Goal: Communication & Community: Answer question/provide support

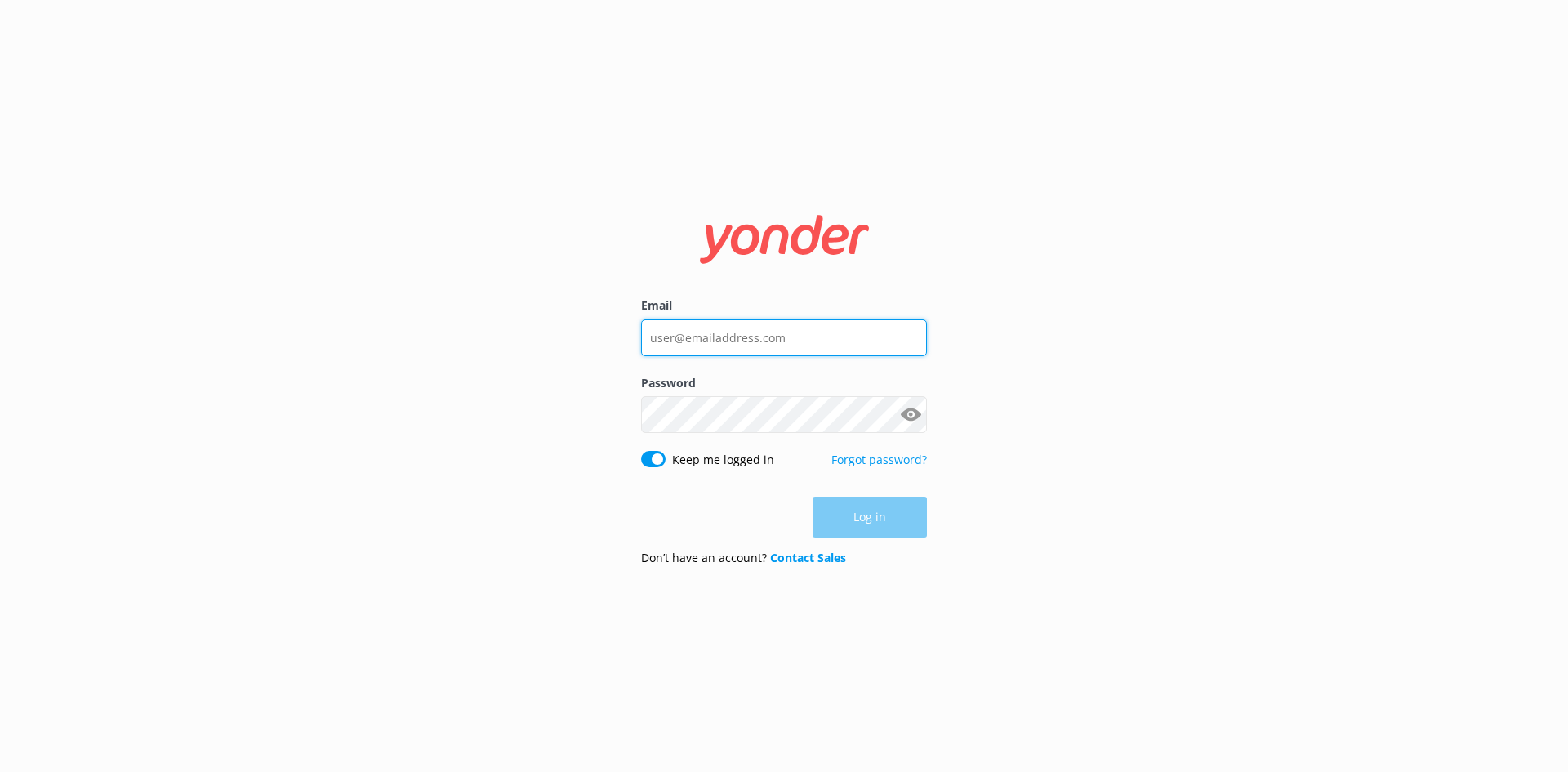
type input "[PERSON_NAME][EMAIL_ADDRESS][DOMAIN_NAME]"
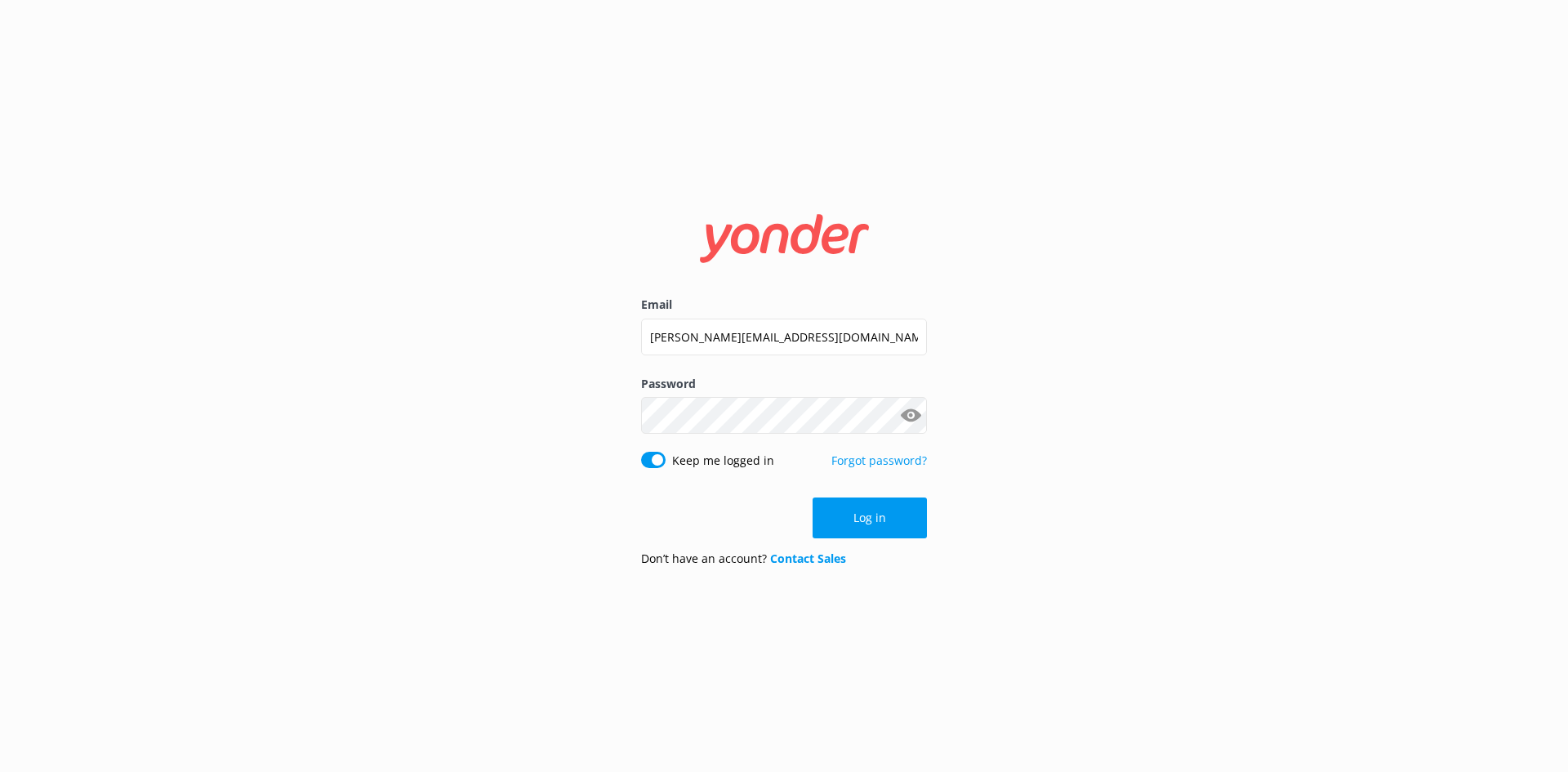
click at [861, 514] on div "Log in" at bounding box center [784, 518] width 285 height 41
click at [869, 534] on button "Log in" at bounding box center [870, 518] width 115 height 41
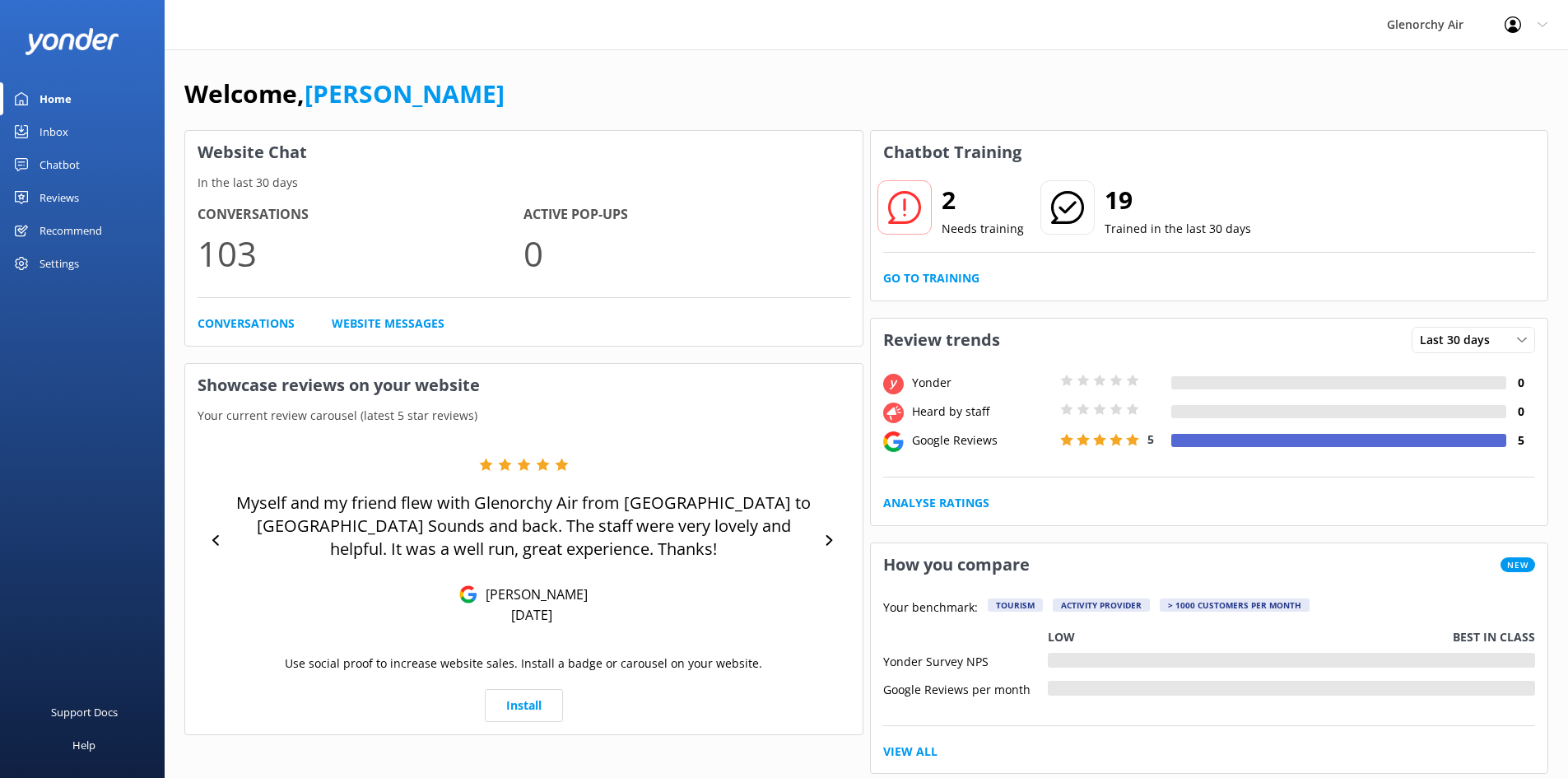
click at [57, 131] on div "Inbox" at bounding box center [54, 132] width 29 height 33
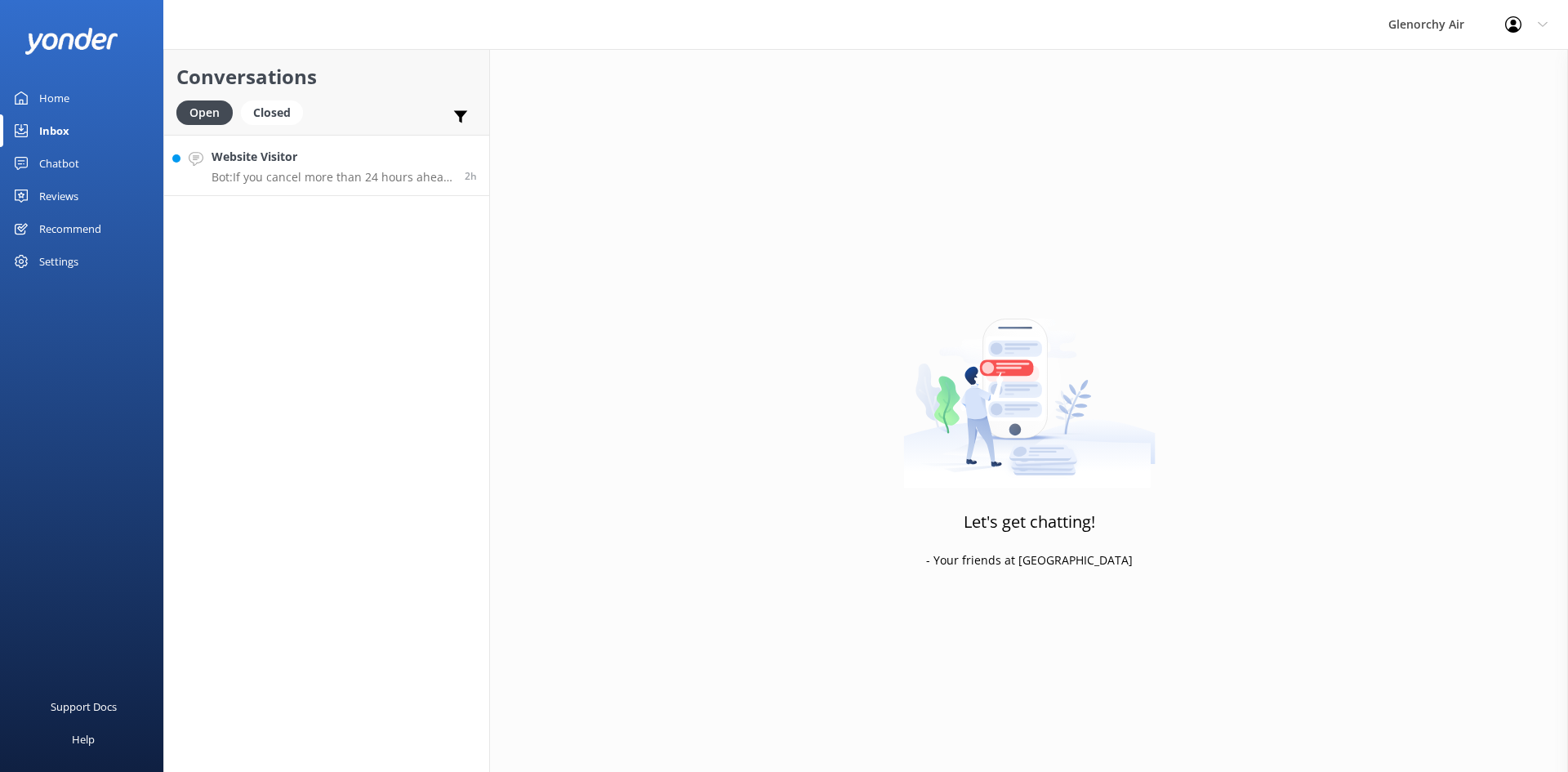
click at [288, 173] on p "Bot: If you cancel more than 24 hours ahead of time, you will not incur a cance…" at bounding box center [332, 177] width 241 height 15
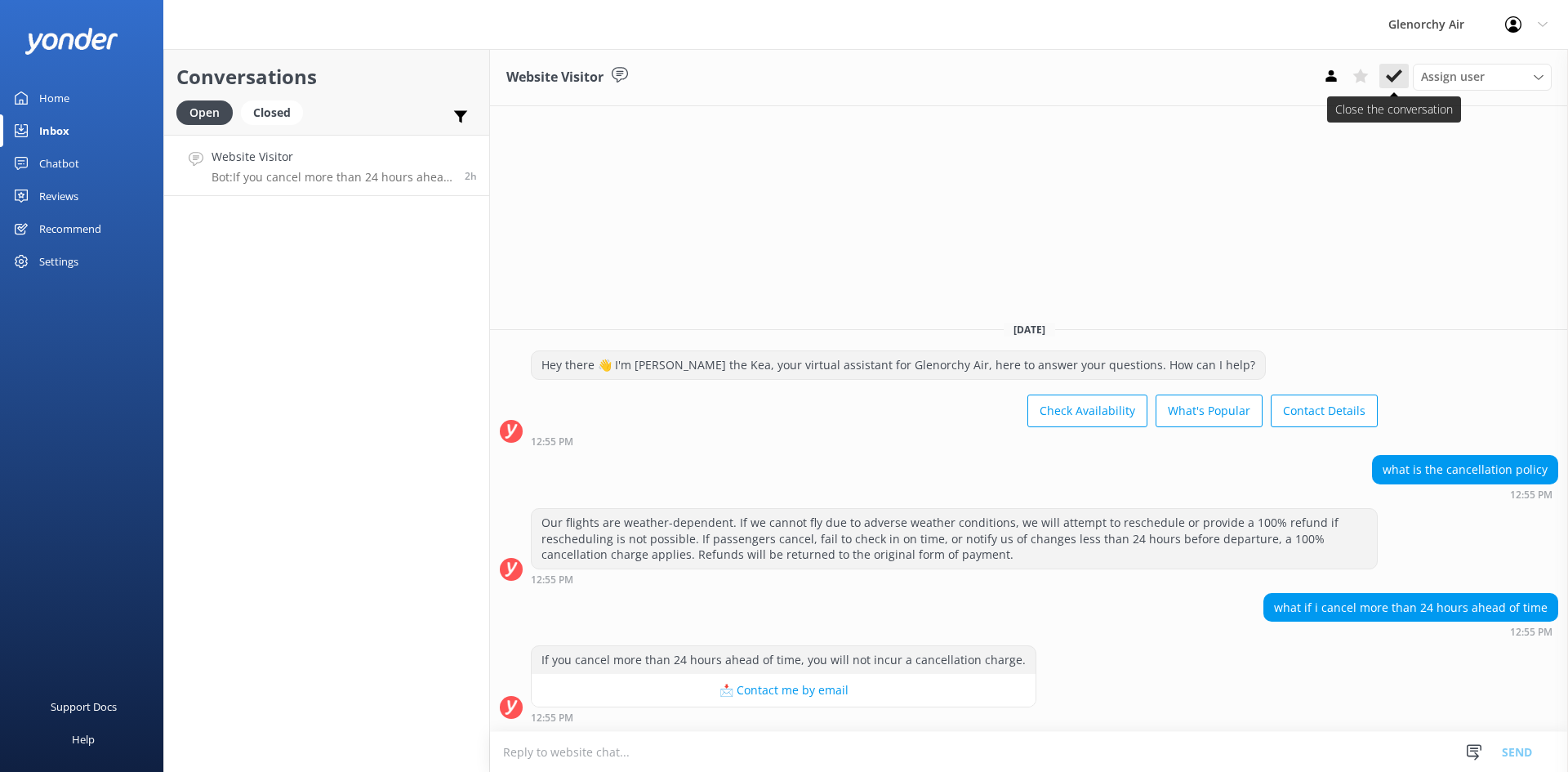
click at [1394, 81] on icon at bounding box center [1394, 76] width 16 height 16
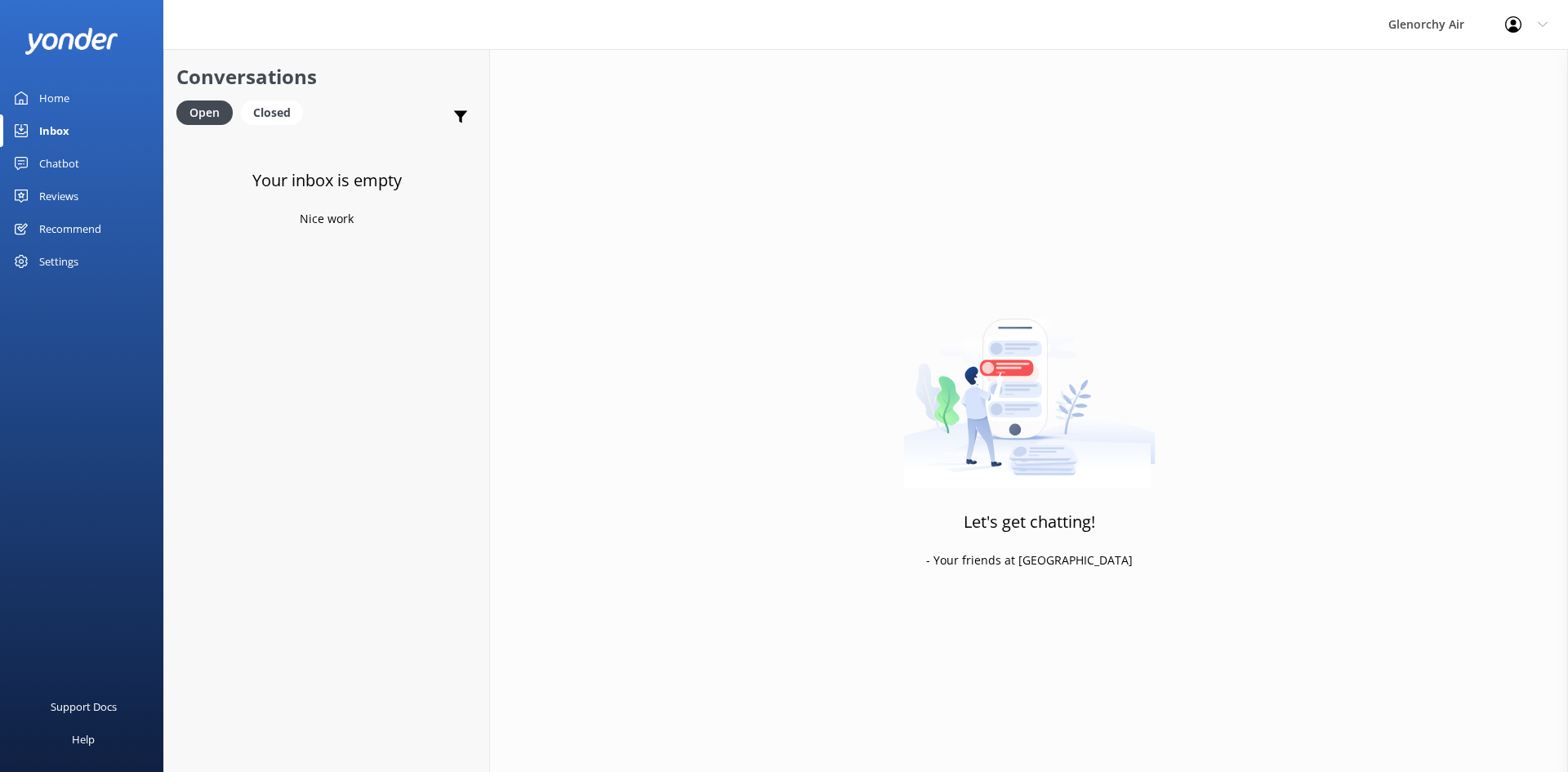
click at [44, 100] on div "Home" at bounding box center [54, 98] width 30 height 33
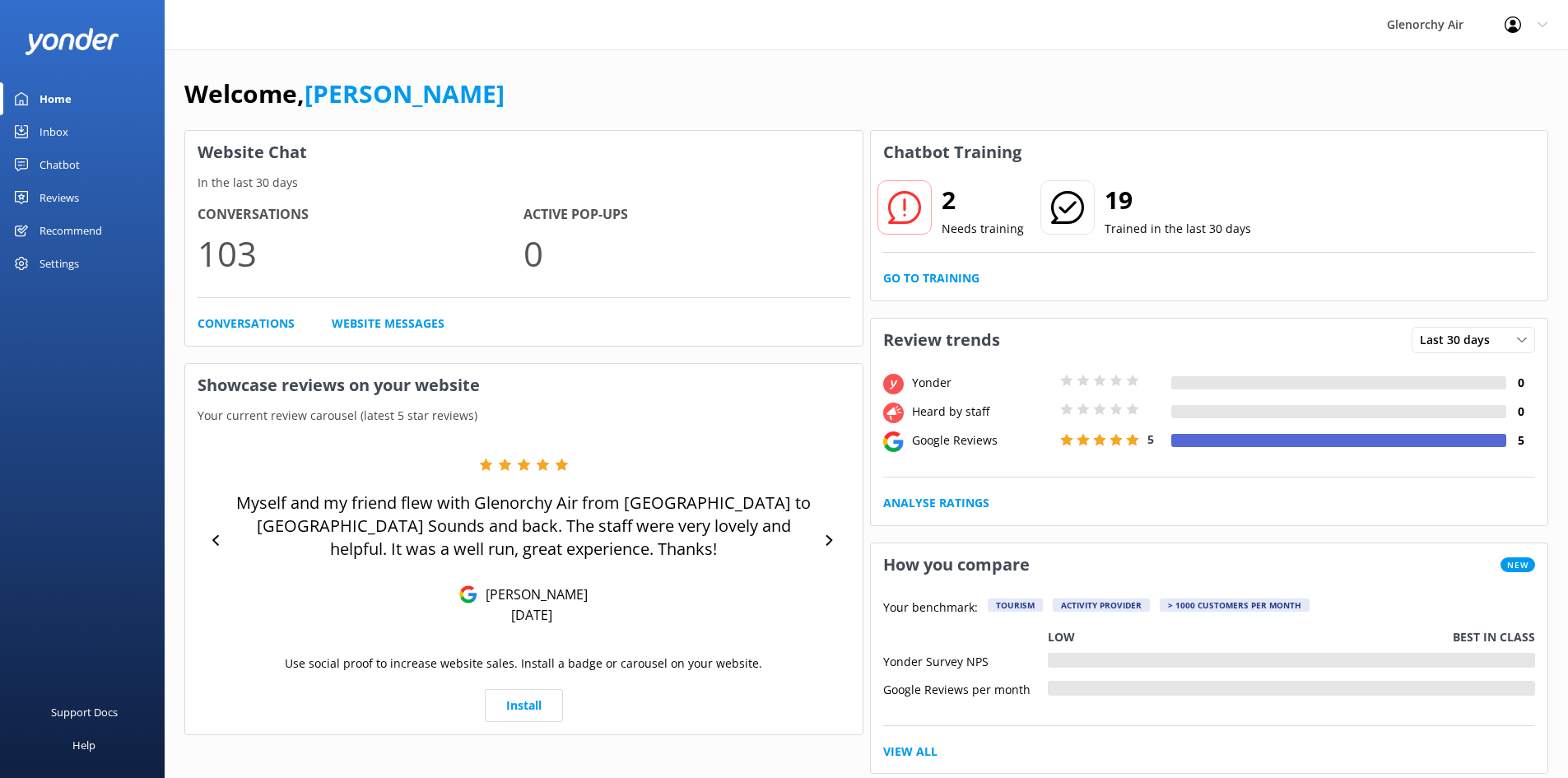
click at [960, 266] on div "2 Needs training 19 Trained in the last 30 days Go to Training" at bounding box center [1209, 237] width 678 height 126
click at [939, 276] on link "Go to Training" at bounding box center [931, 278] width 96 height 18
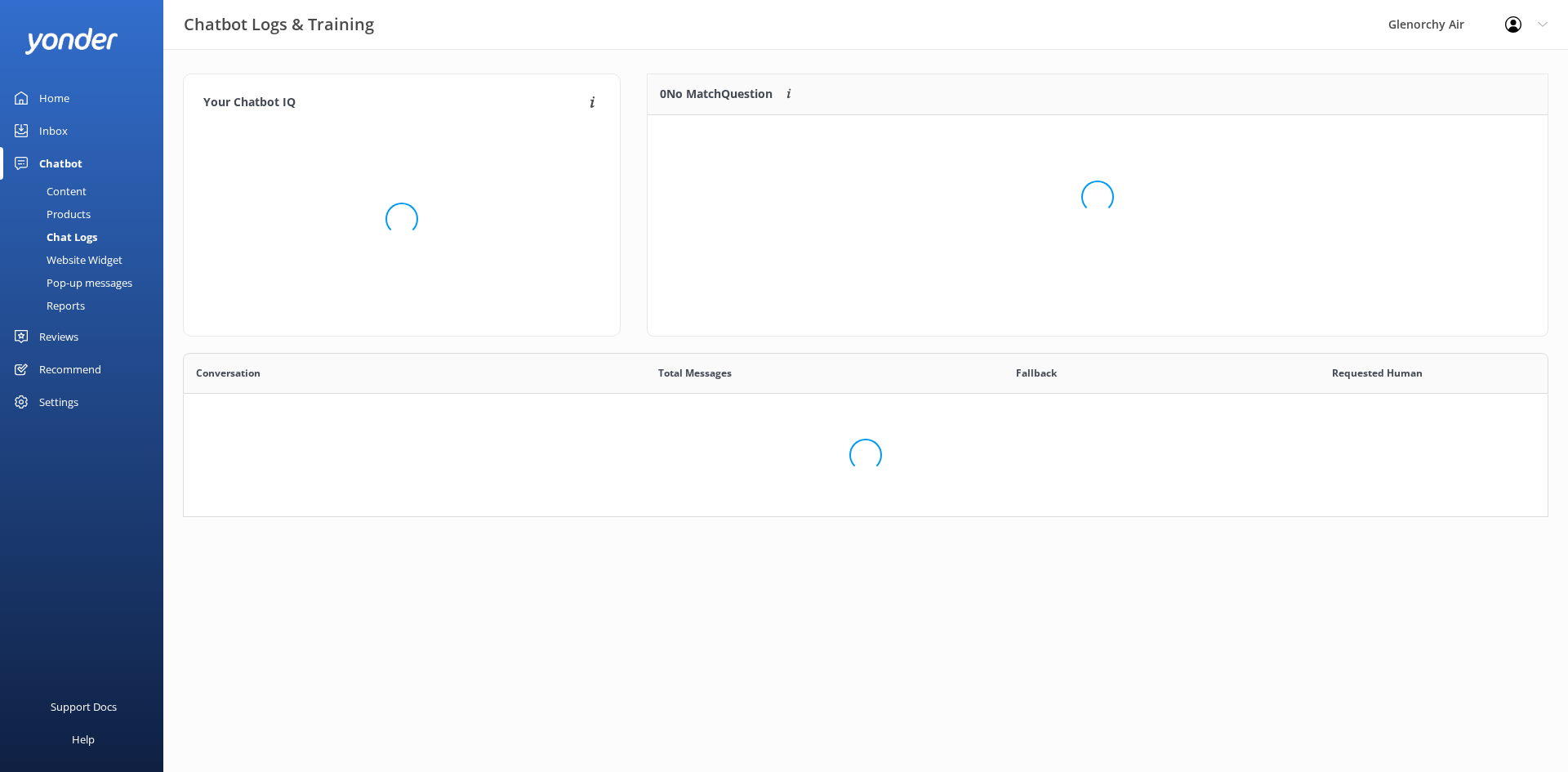
scroll to position [560, 1339]
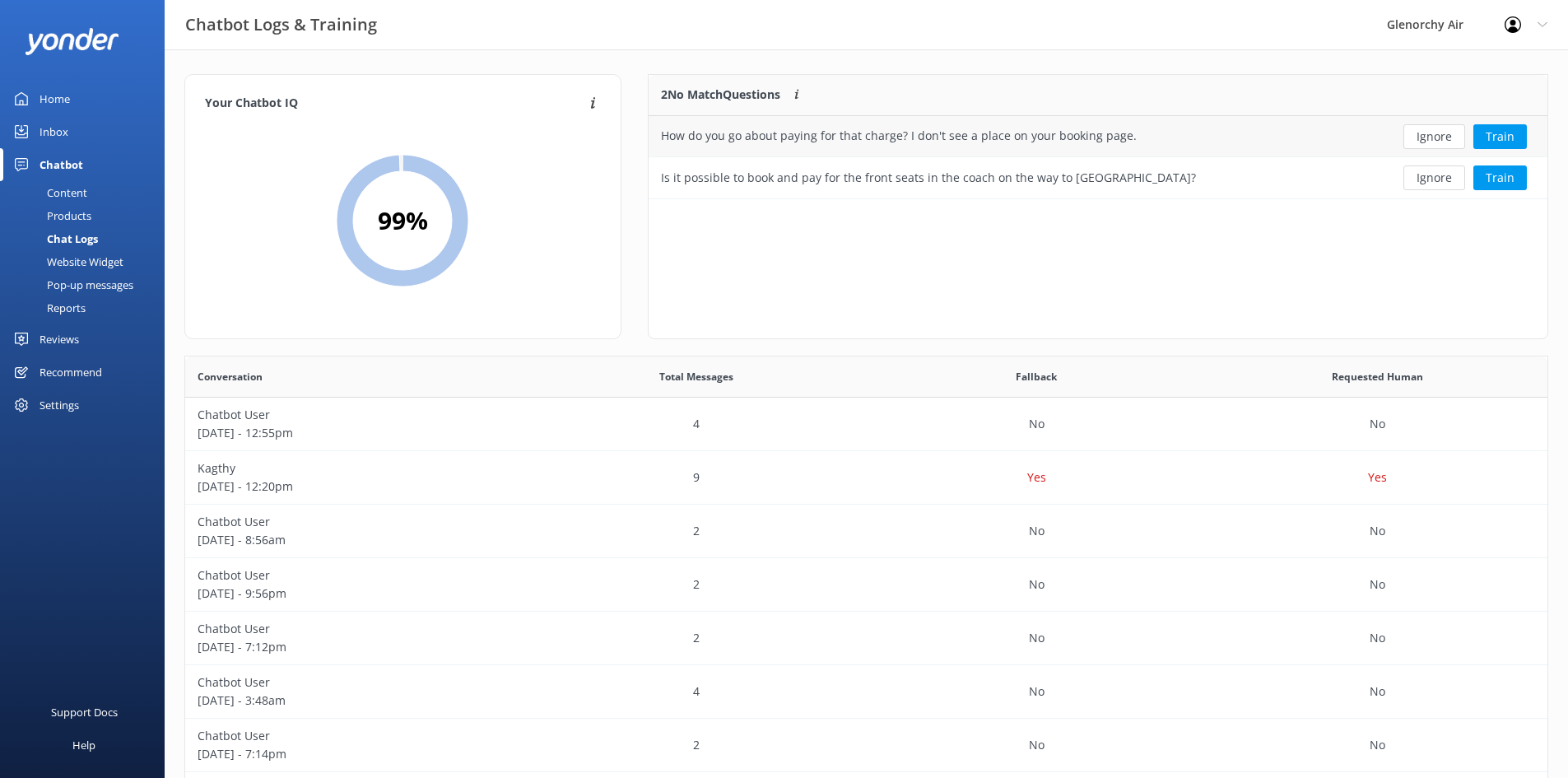
click at [1081, 134] on div "How do you go about paying for that charge? I don't see a place on your booking…" at bounding box center [898, 135] width 476 height 18
click at [1497, 177] on button "Train" at bounding box center [1500, 178] width 54 height 25
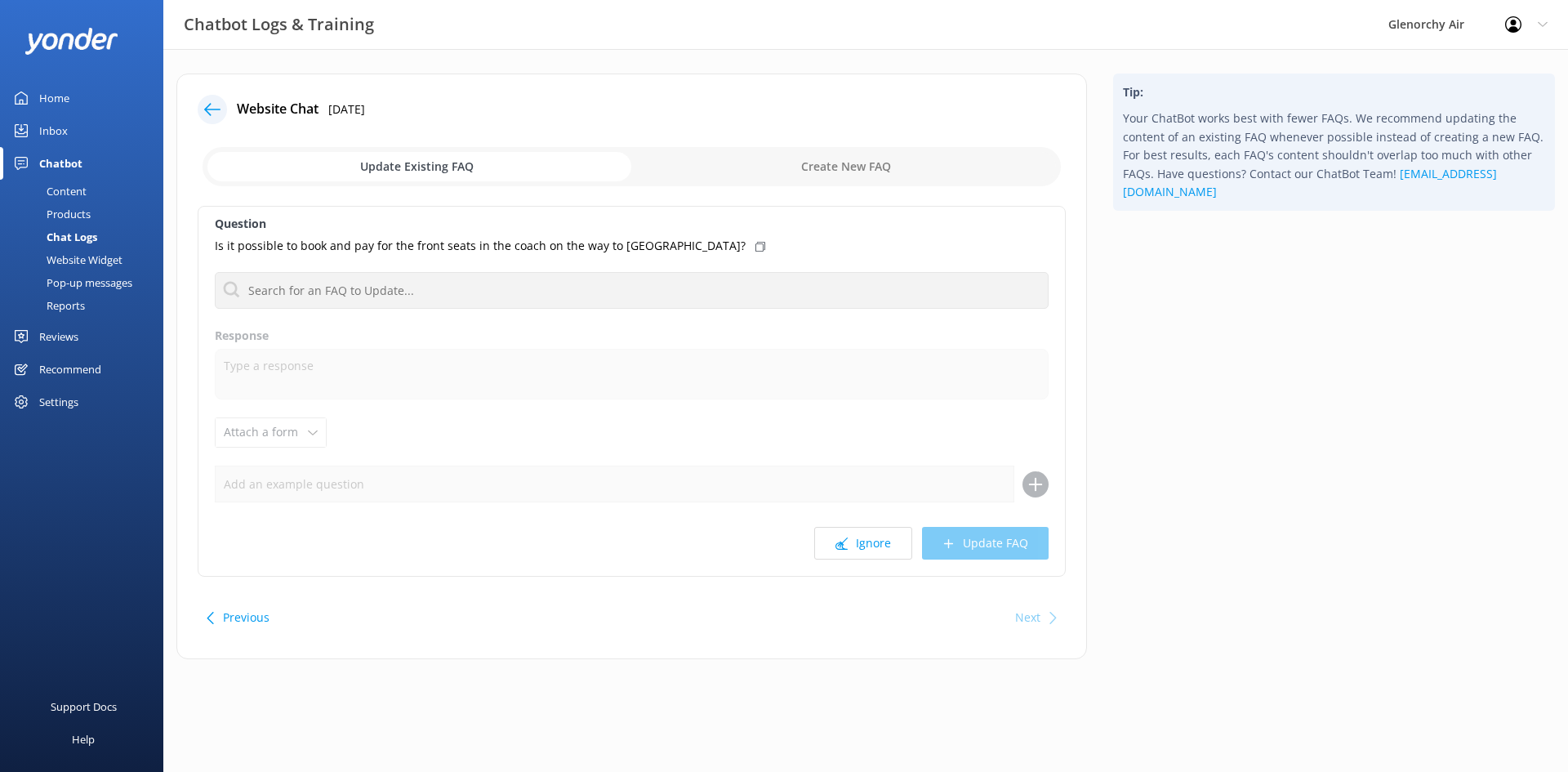
click at [54, 133] on div "Inbox" at bounding box center [53, 131] width 28 height 33
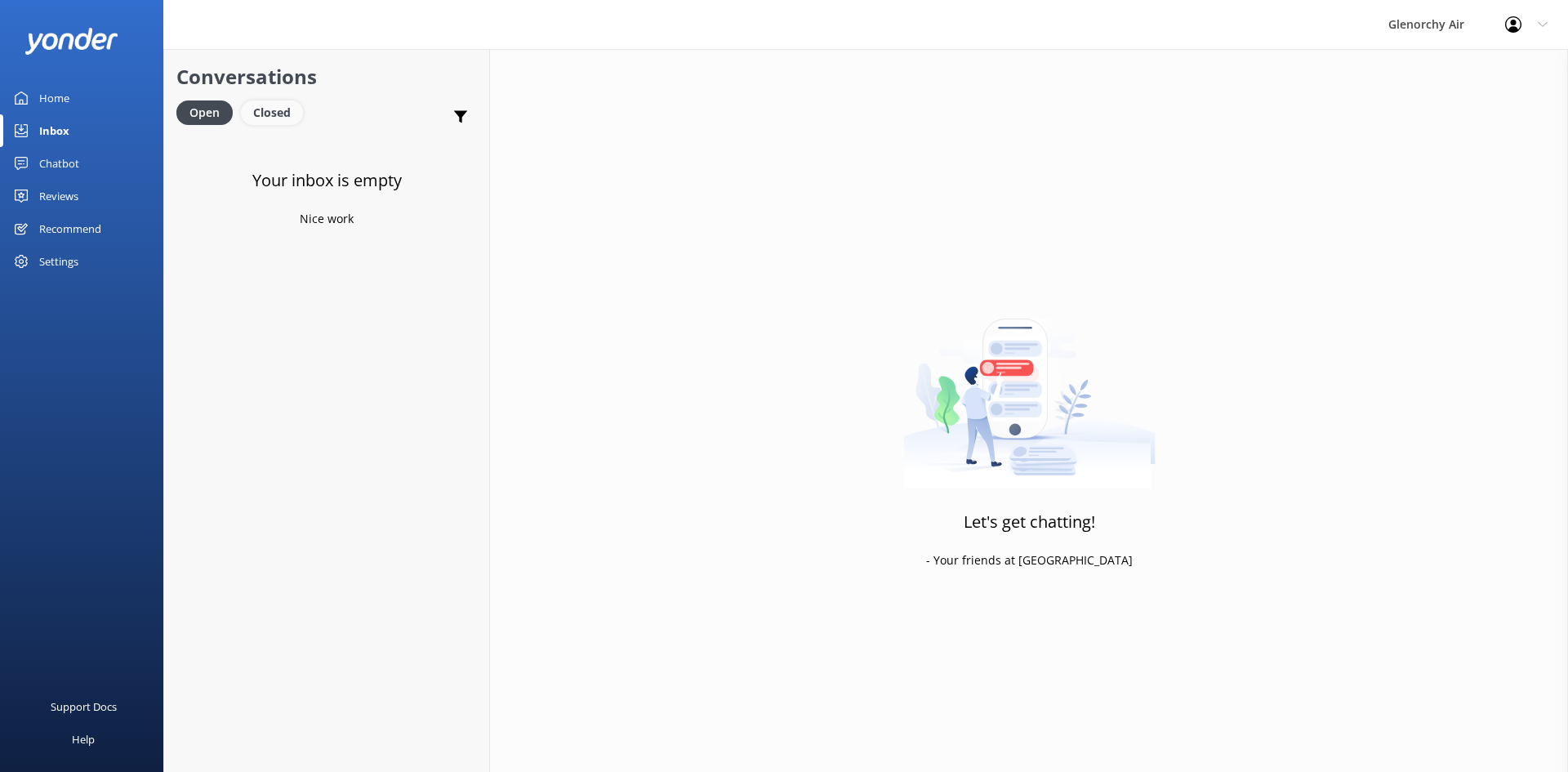
click at [294, 115] on div "Closed" at bounding box center [272, 113] width 62 height 25
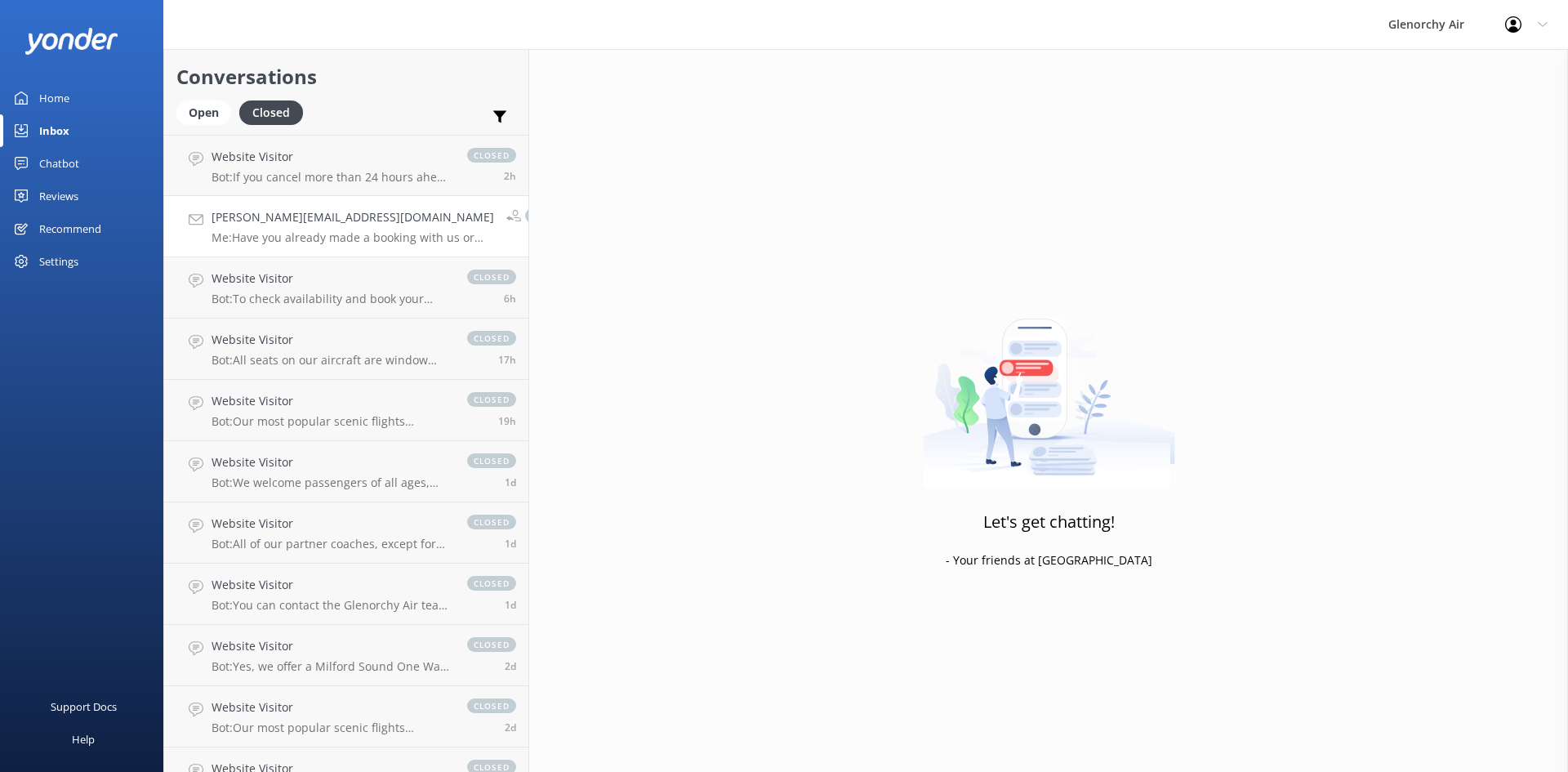
click at [324, 228] on div "[PERSON_NAME][EMAIL_ADDRESS][DOMAIN_NAME] Me: Have you already made a booking w…" at bounding box center [353, 226] width 283 height 36
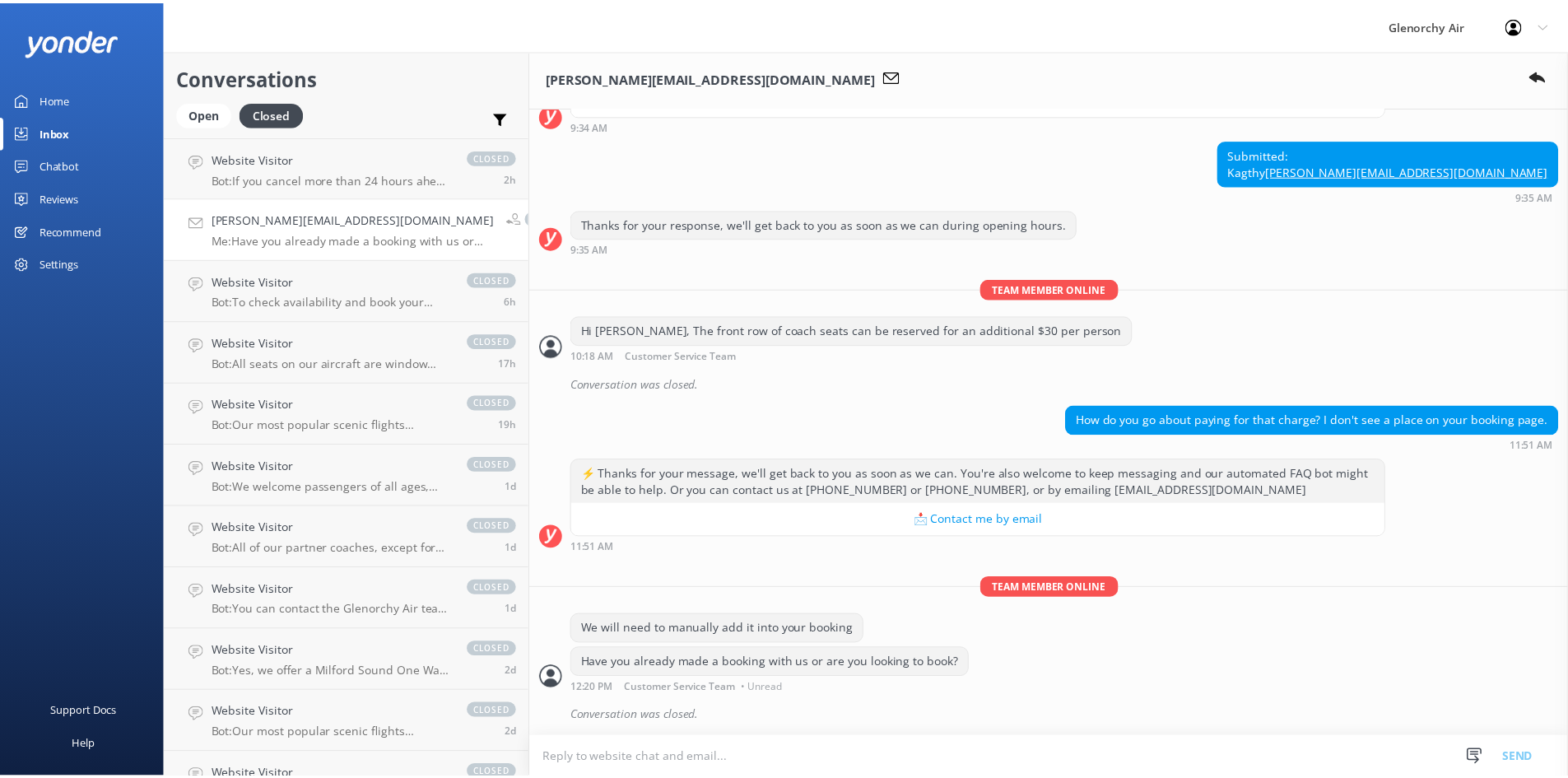
scroll to position [288, 0]
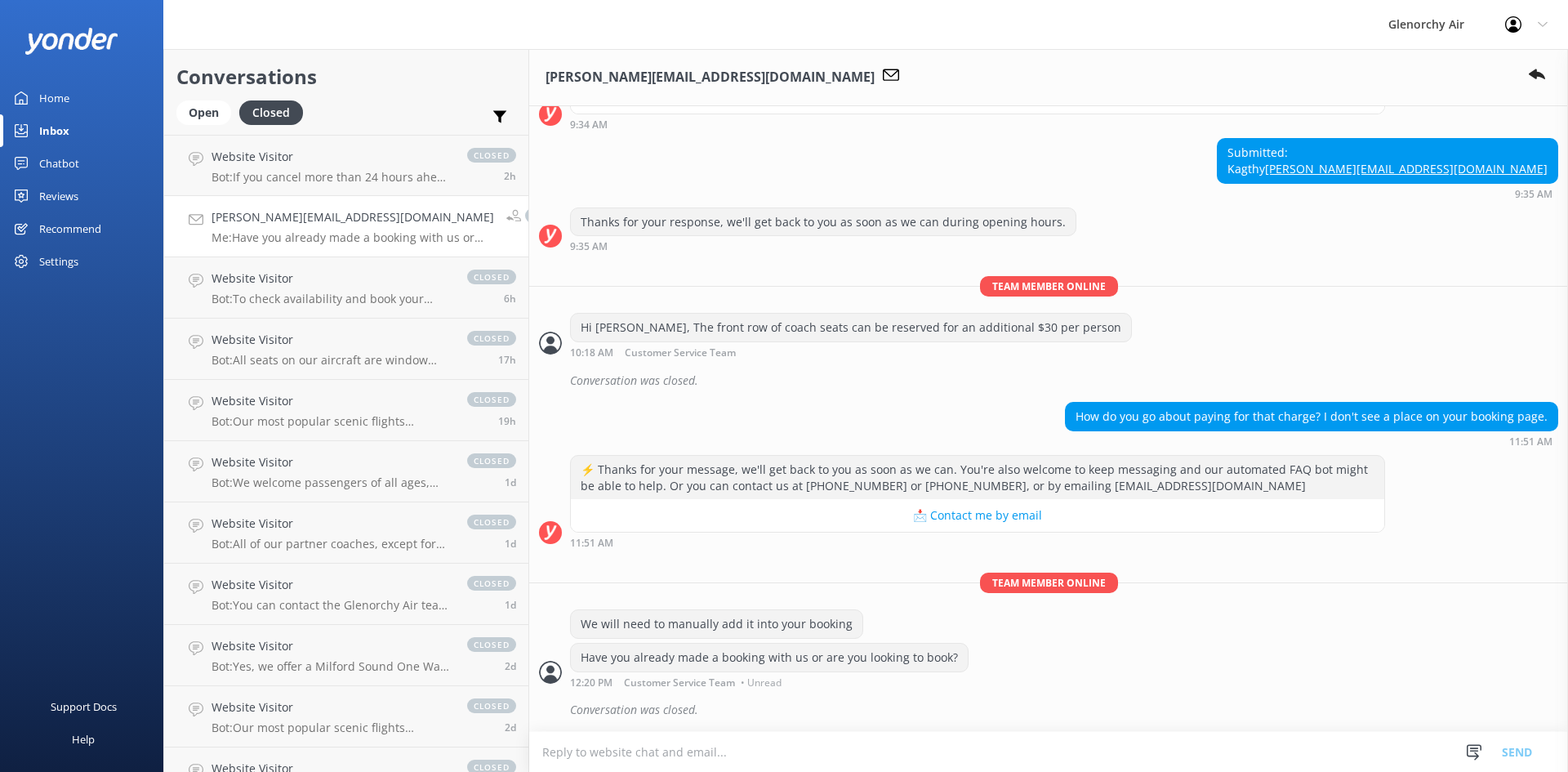
click at [50, 92] on div "Home" at bounding box center [54, 98] width 30 height 33
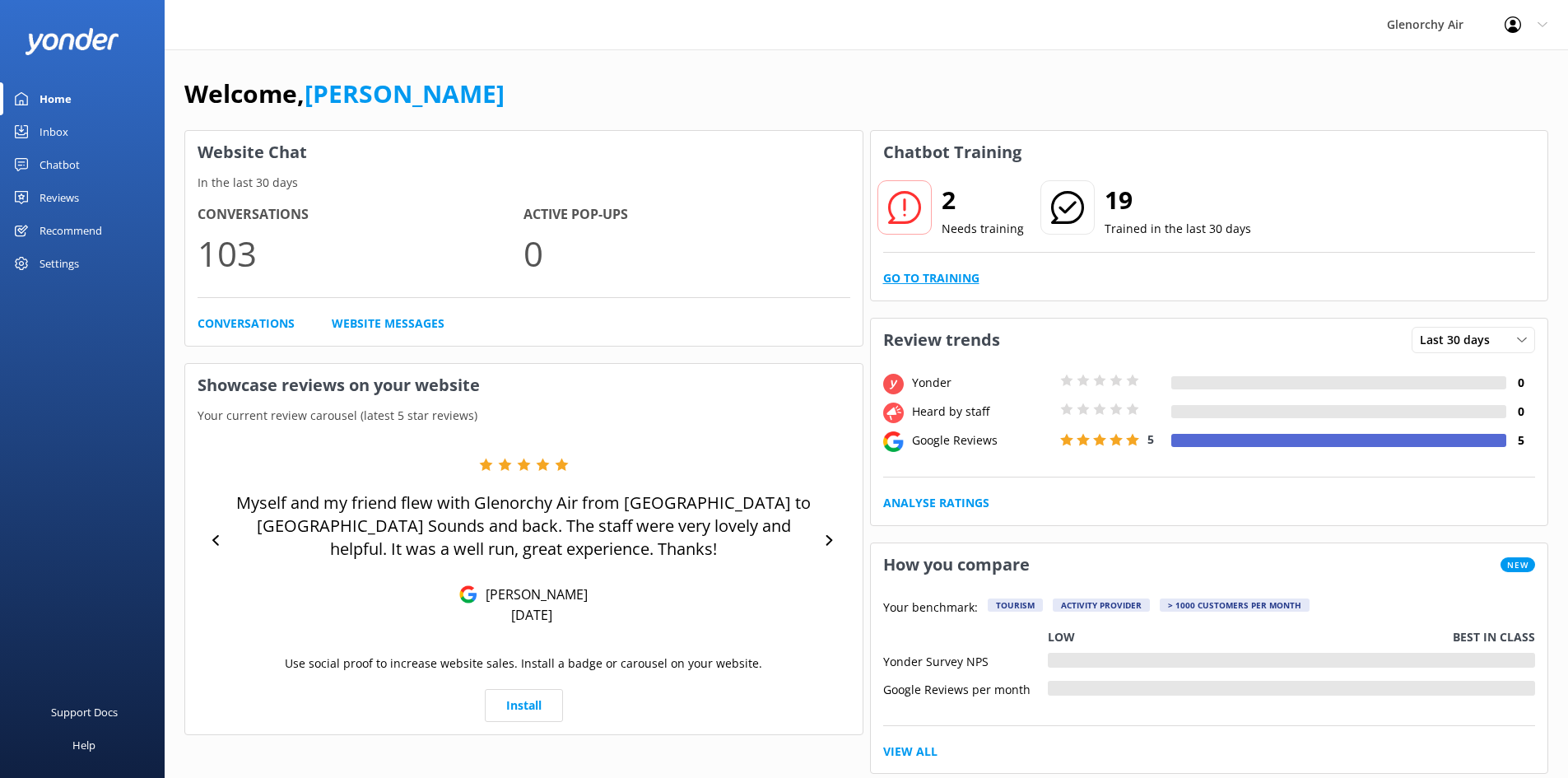
click at [924, 281] on link "Go to Training" at bounding box center [931, 278] width 96 height 18
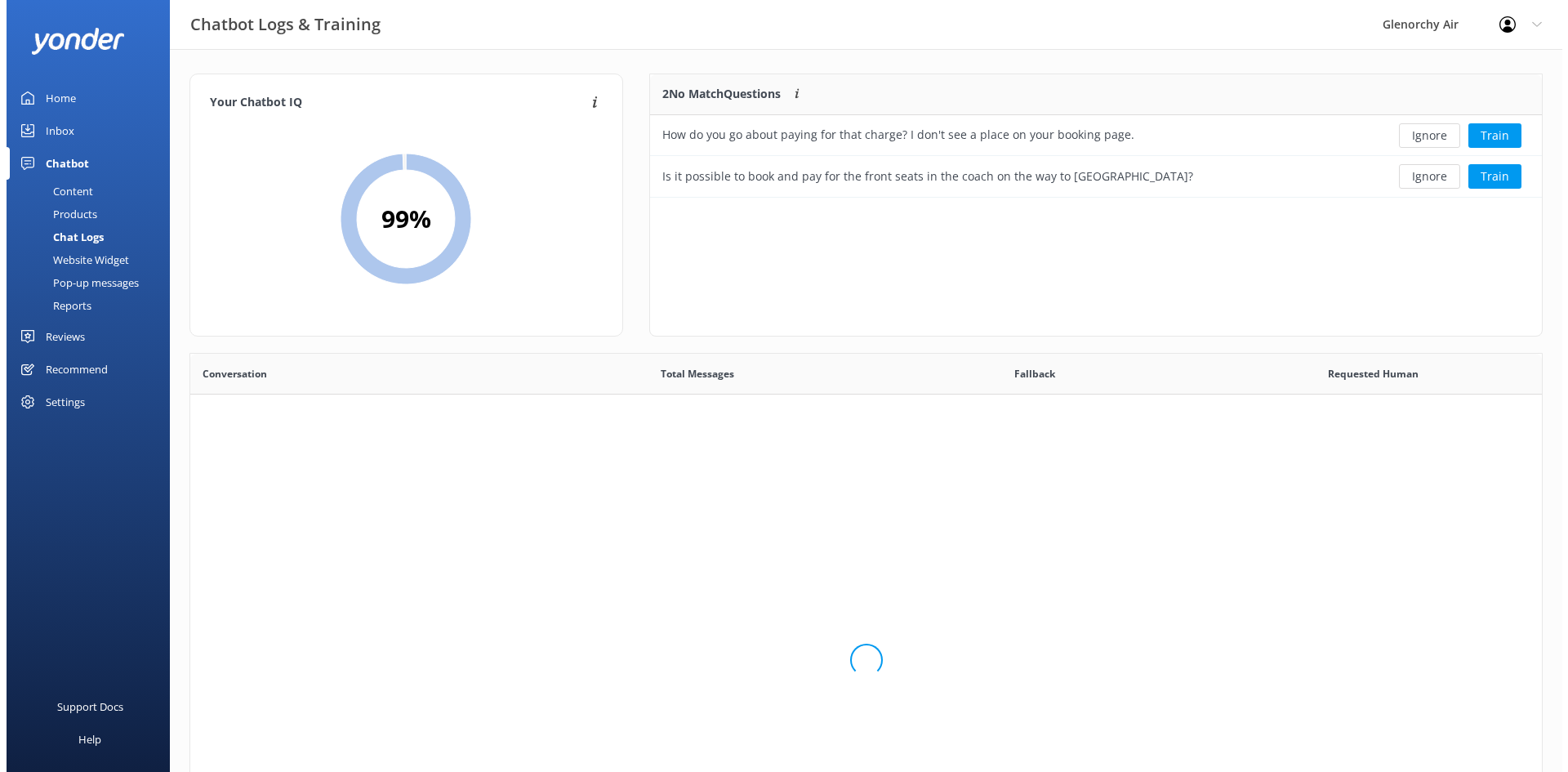
scroll to position [111, 880]
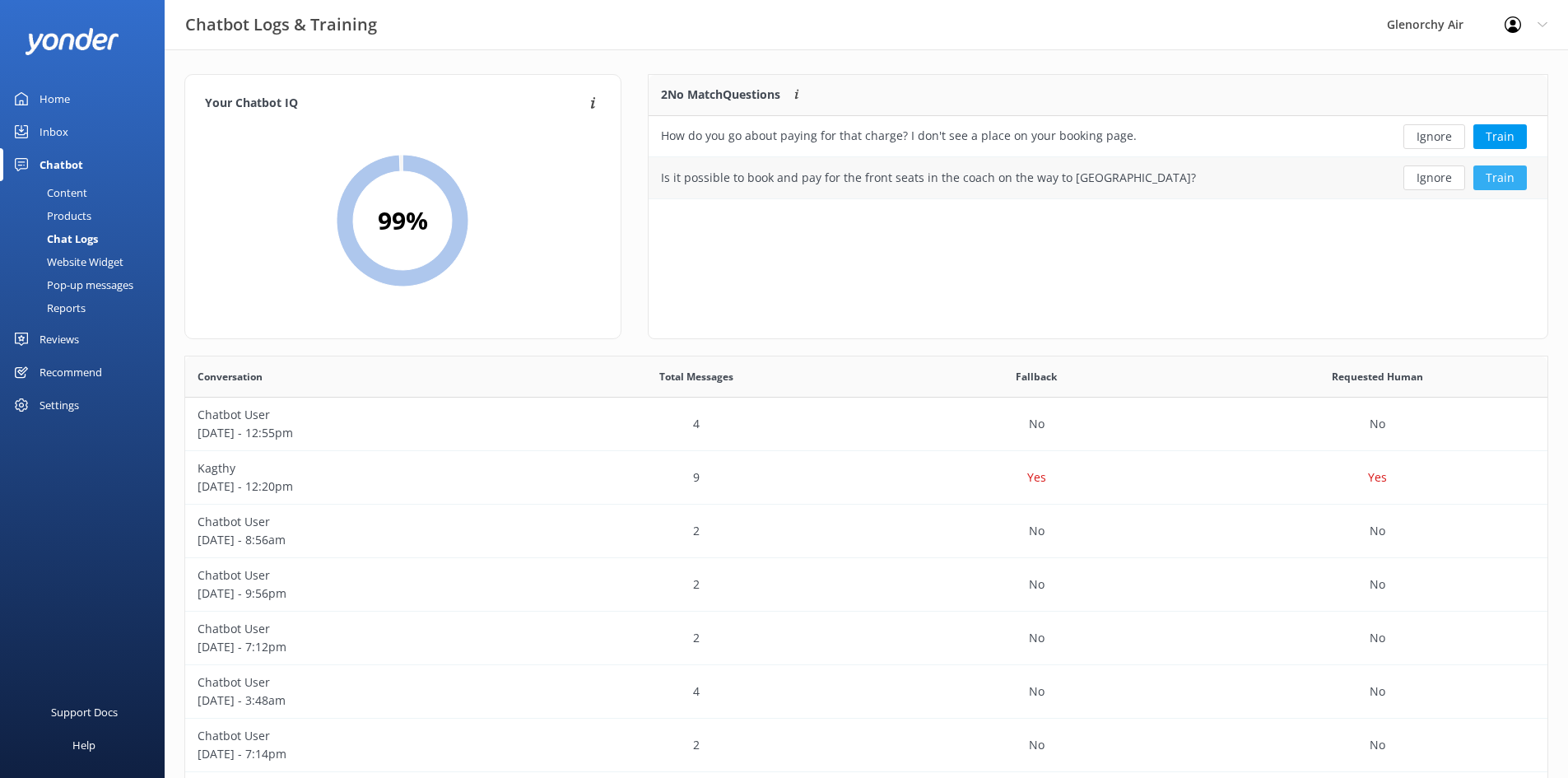
click at [1490, 173] on button "Train" at bounding box center [1500, 178] width 54 height 25
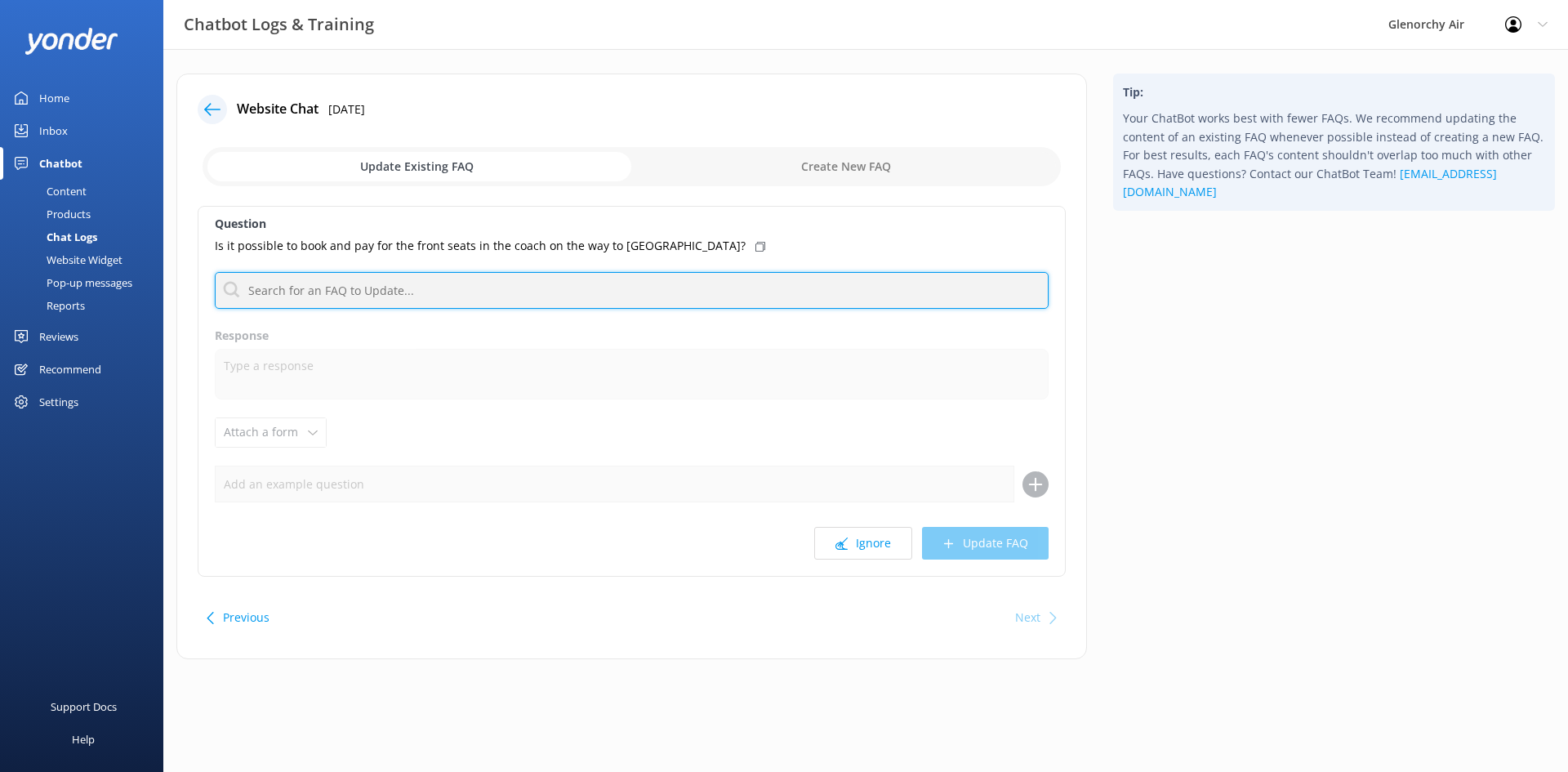
click at [492, 291] on input "text" at bounding box center [631, 290] width 833 height 36
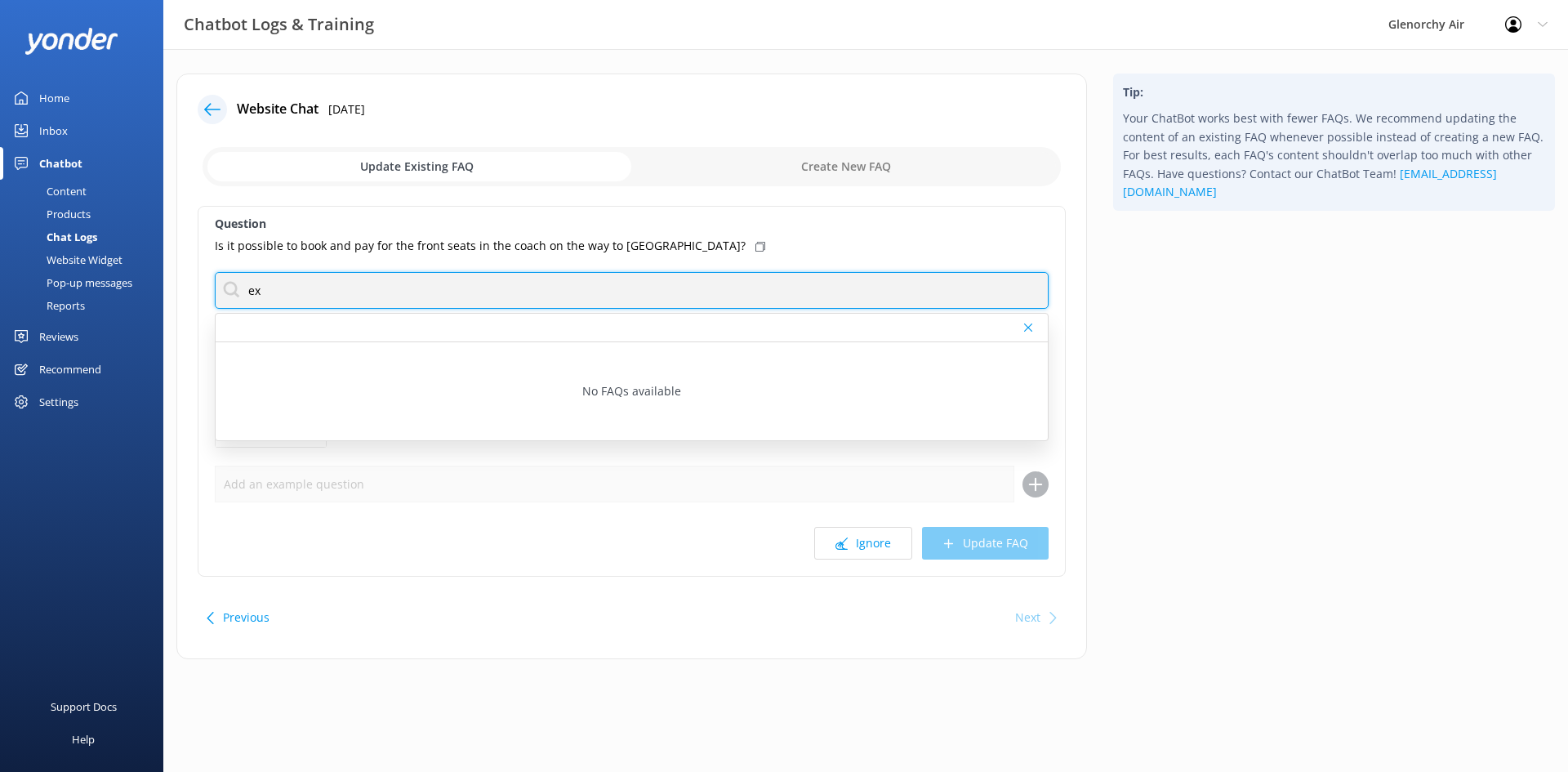
type input "e"
type input "products"
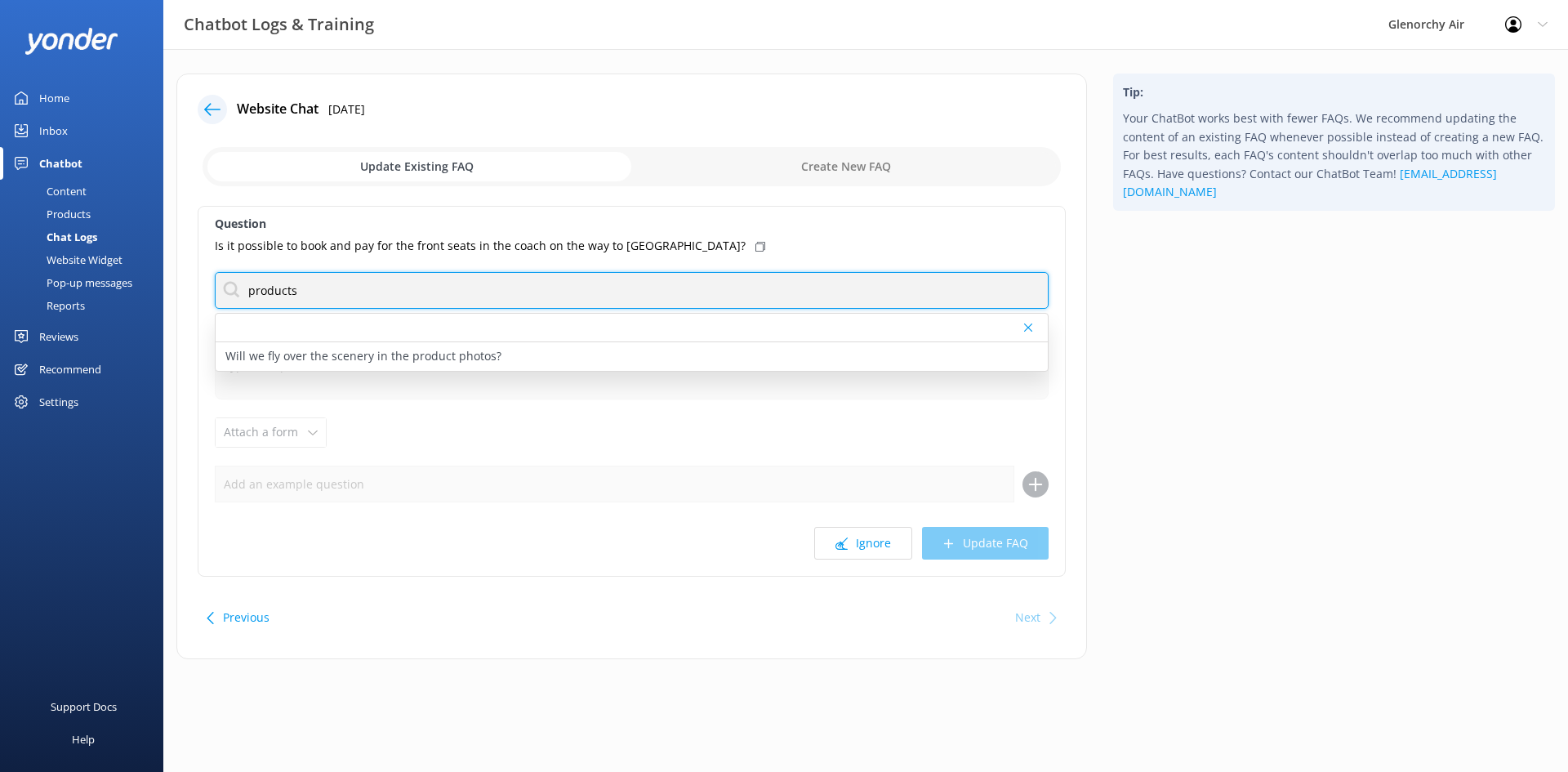
drag, startPoint x: 473, startPoint y: 271, endPoint x: 203, endPoint y: 283, distance: 270.3
click at [203, 283] on div "Question Is it possible to book and pay for the front seats in the coach on the…" at bounding box center [631, 390] width 868 height 371
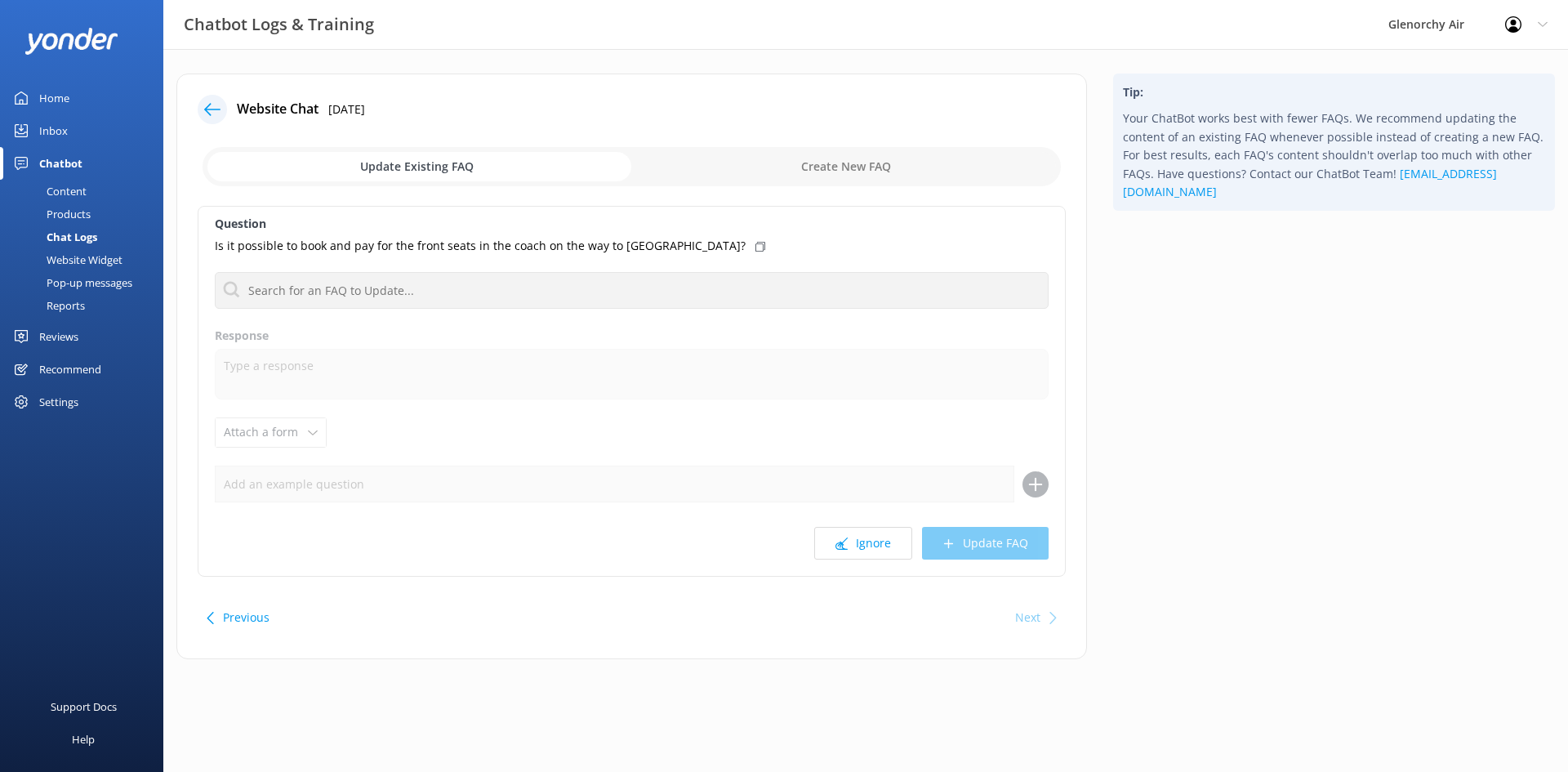
click at [863, 164] on input "checkbox" at bounding box center [631, 166] width 858 height 39
checkbox input "true"
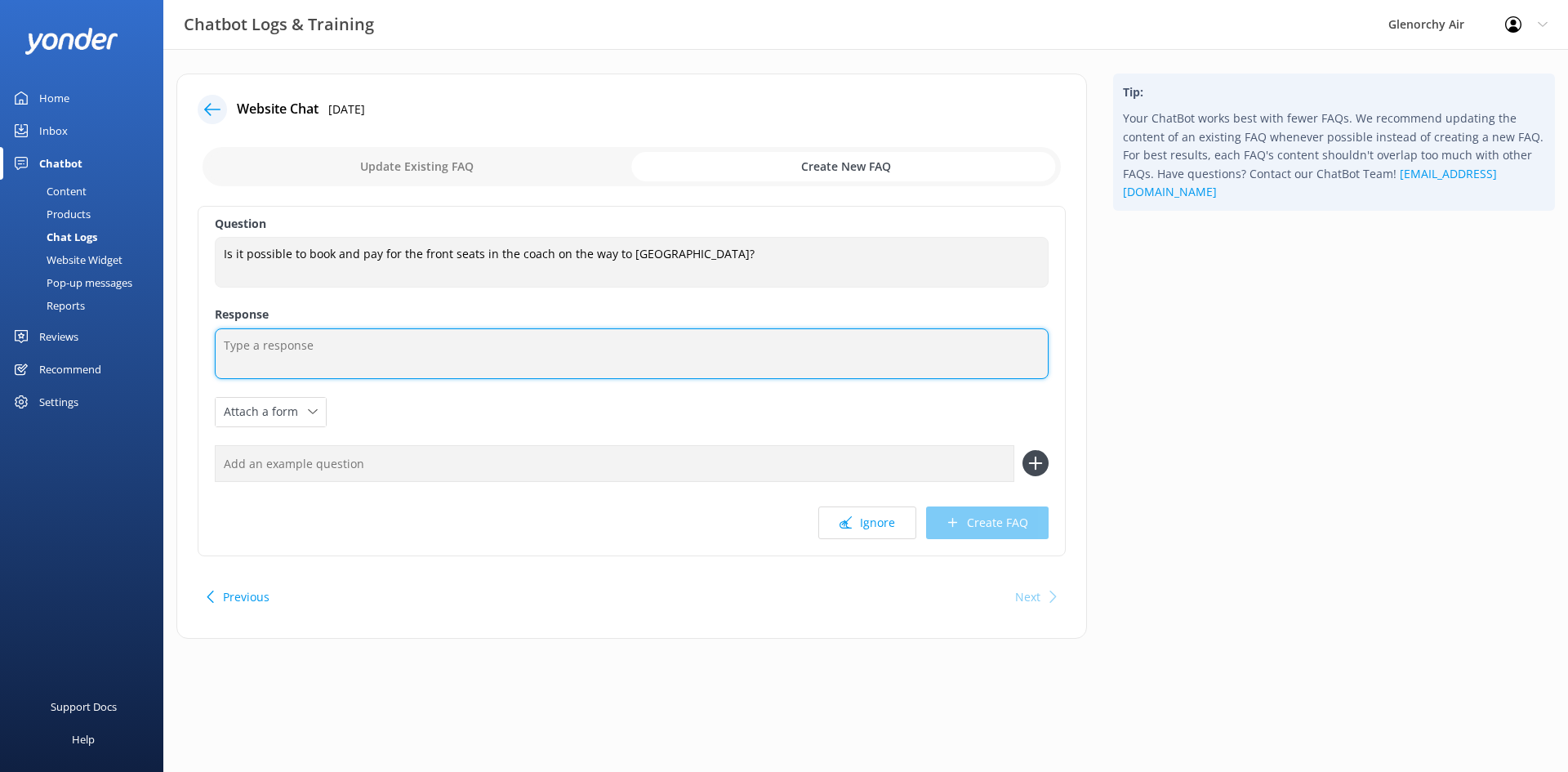
click at [276, 341] on textarea at bounding box center [631, 353] width 833 height 51
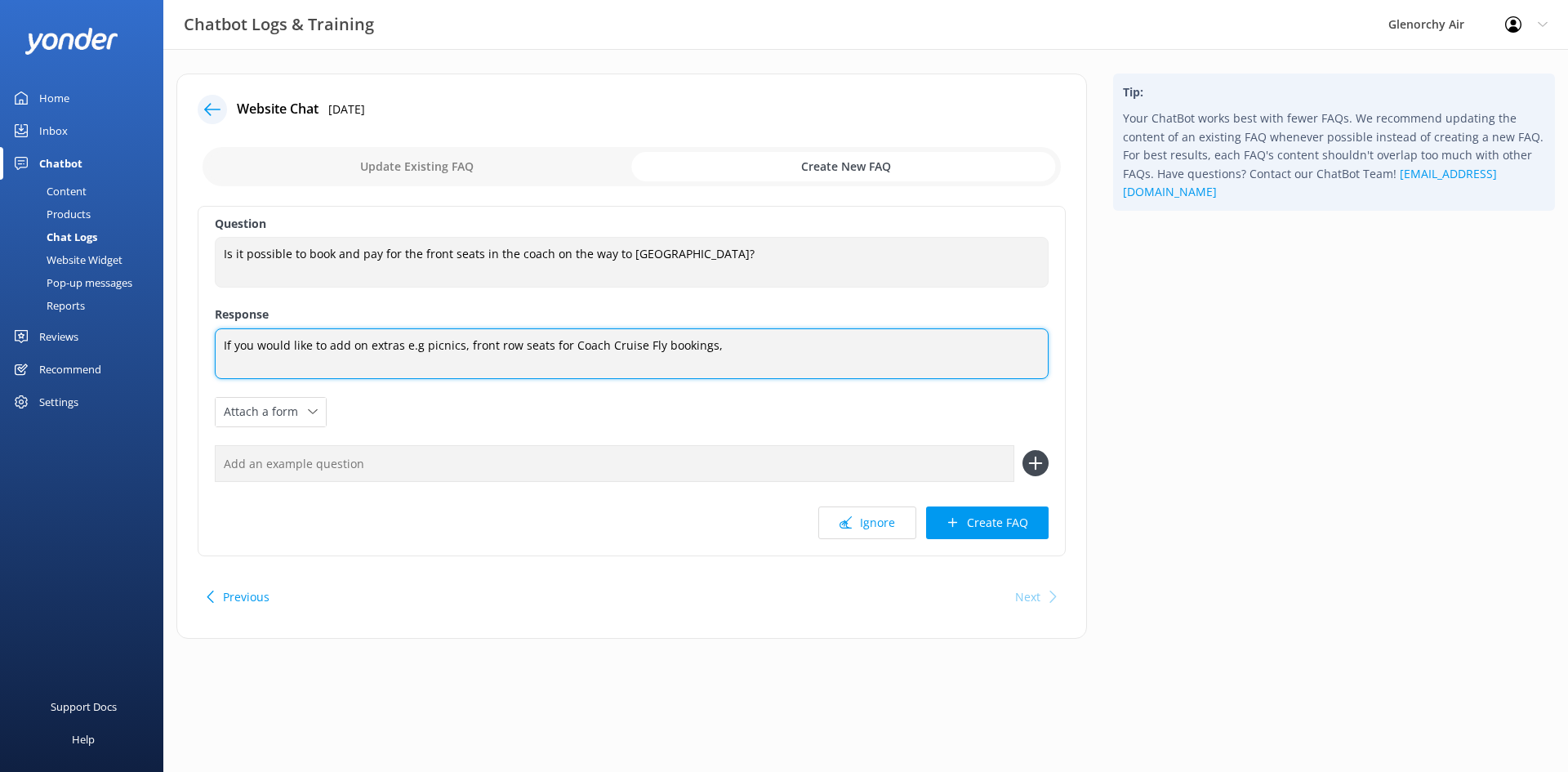
click at [420, 344] on textarea "If you would like to add on extras e.g picnics, front row seats for Coach Cruis…" at bounding box center [631, 353] width 833 height 51
drag, startPoint x: 714, startPoint y: 340, endPoint x: 667, endPoint y: 358, distance: 50.3
click at [667, 358] on textarea "If you would like to add on extras, i.e. picnics, front row seats for Coach Cru…" at bounding box center [631, 353] width 833 height 51
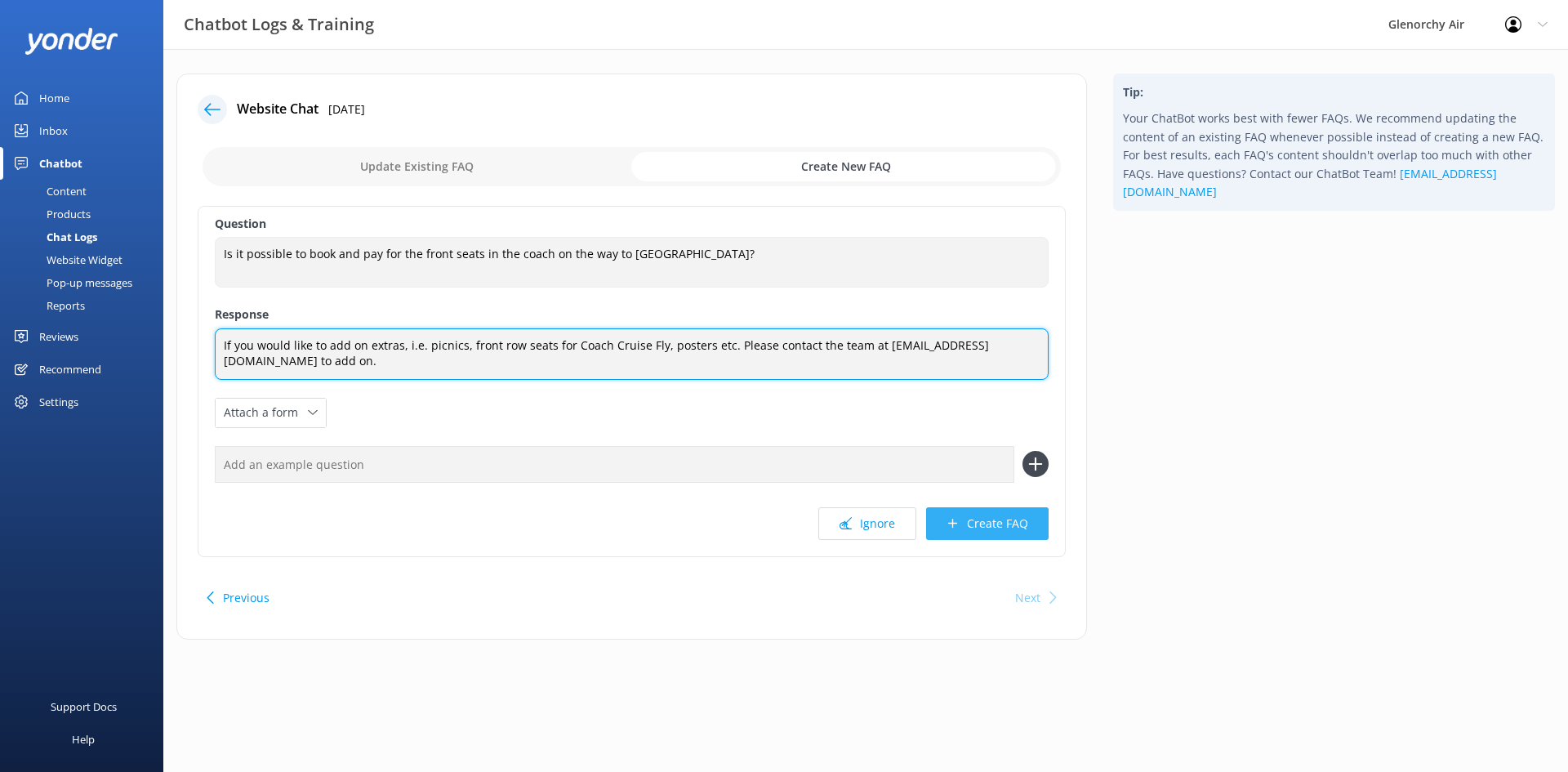
type textarea "If you would like to add on extras, i.e. picnics, front row seats for Coach Cru…"
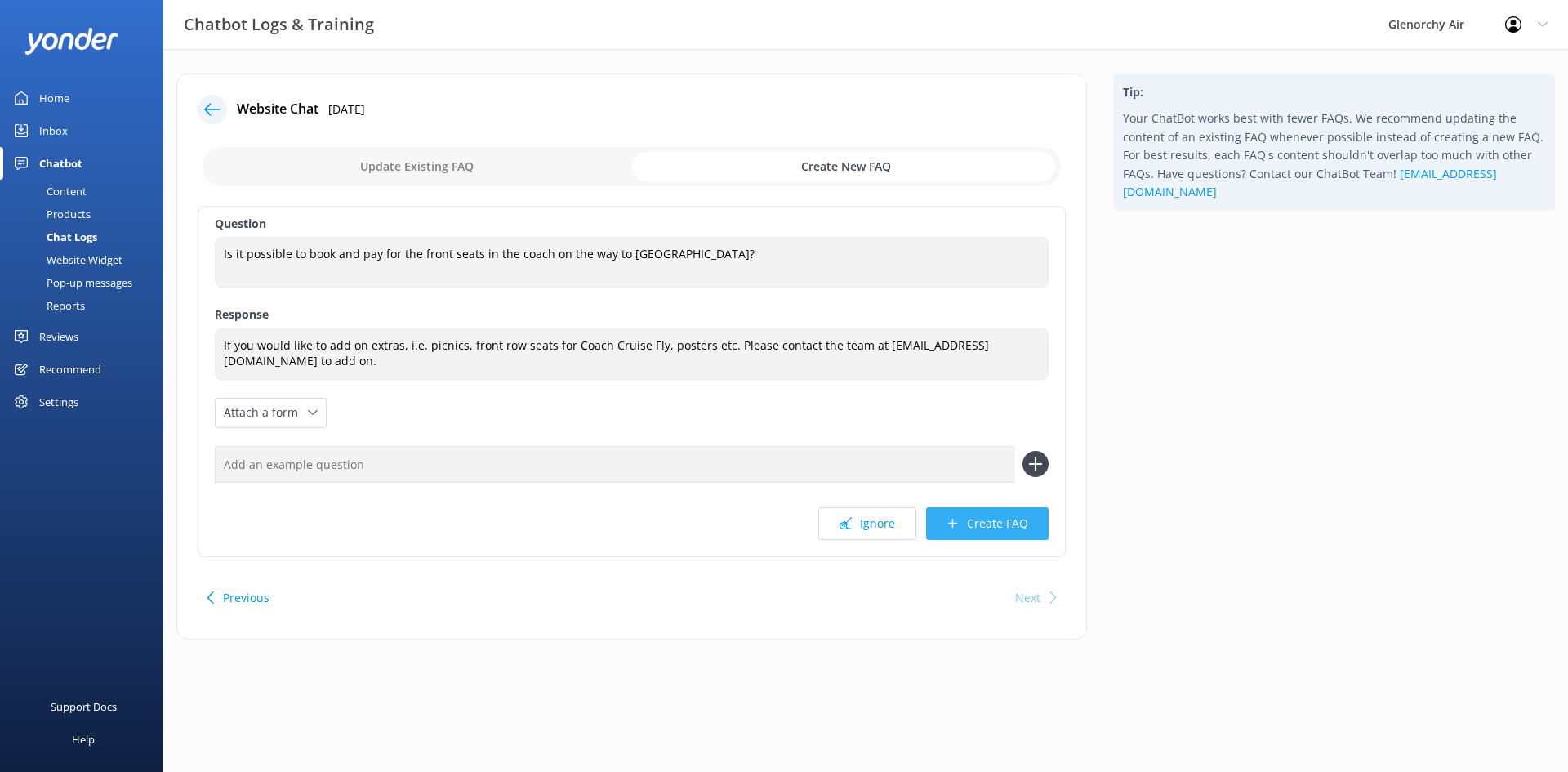
click at [1032, 516] on button "Create FAQ" at bounding box center [987, 523] width 123 height 33
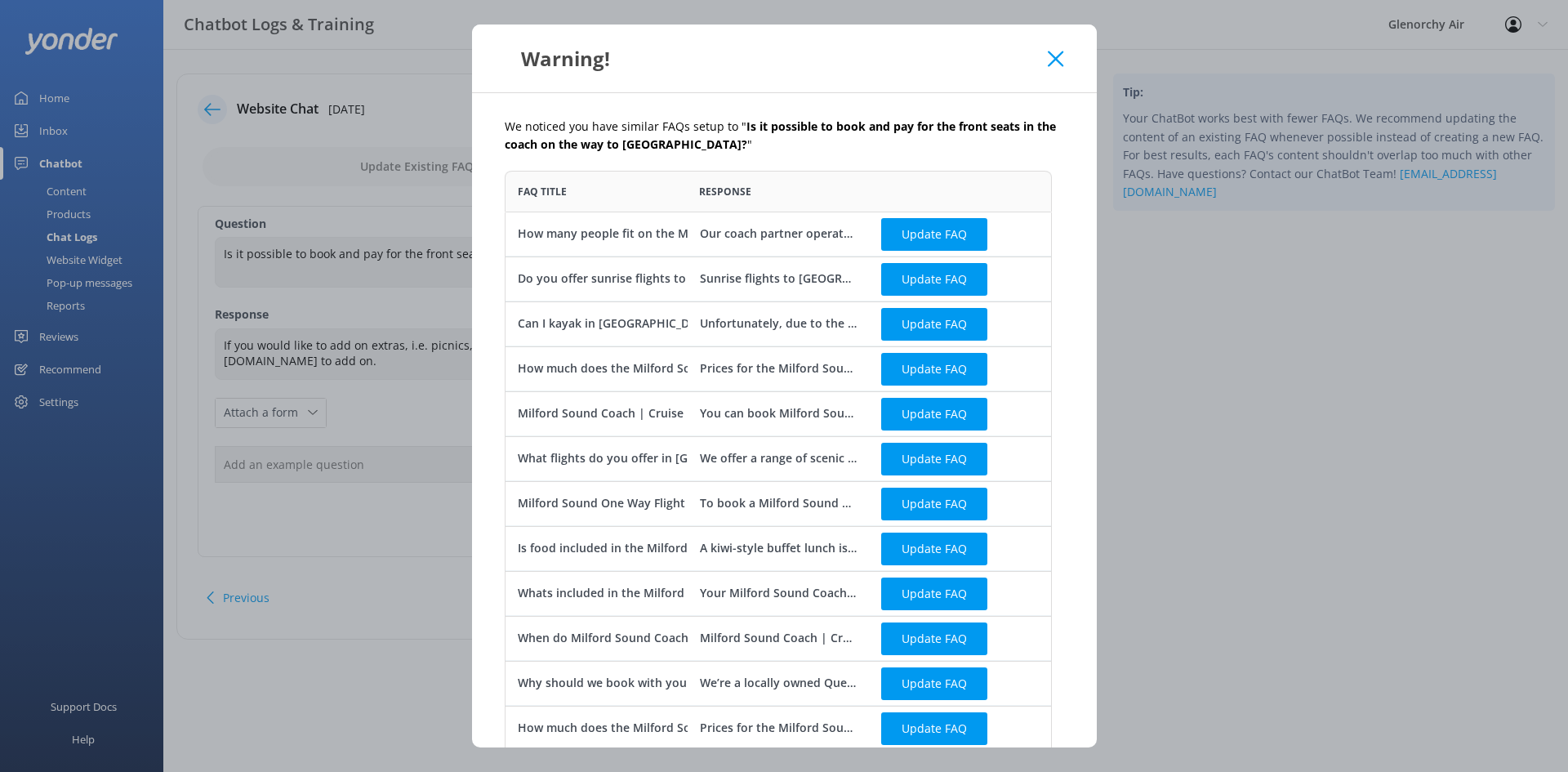
click at [1065, 57] on div "Warning!" at bounding box center [784, 59] width 624 height 68
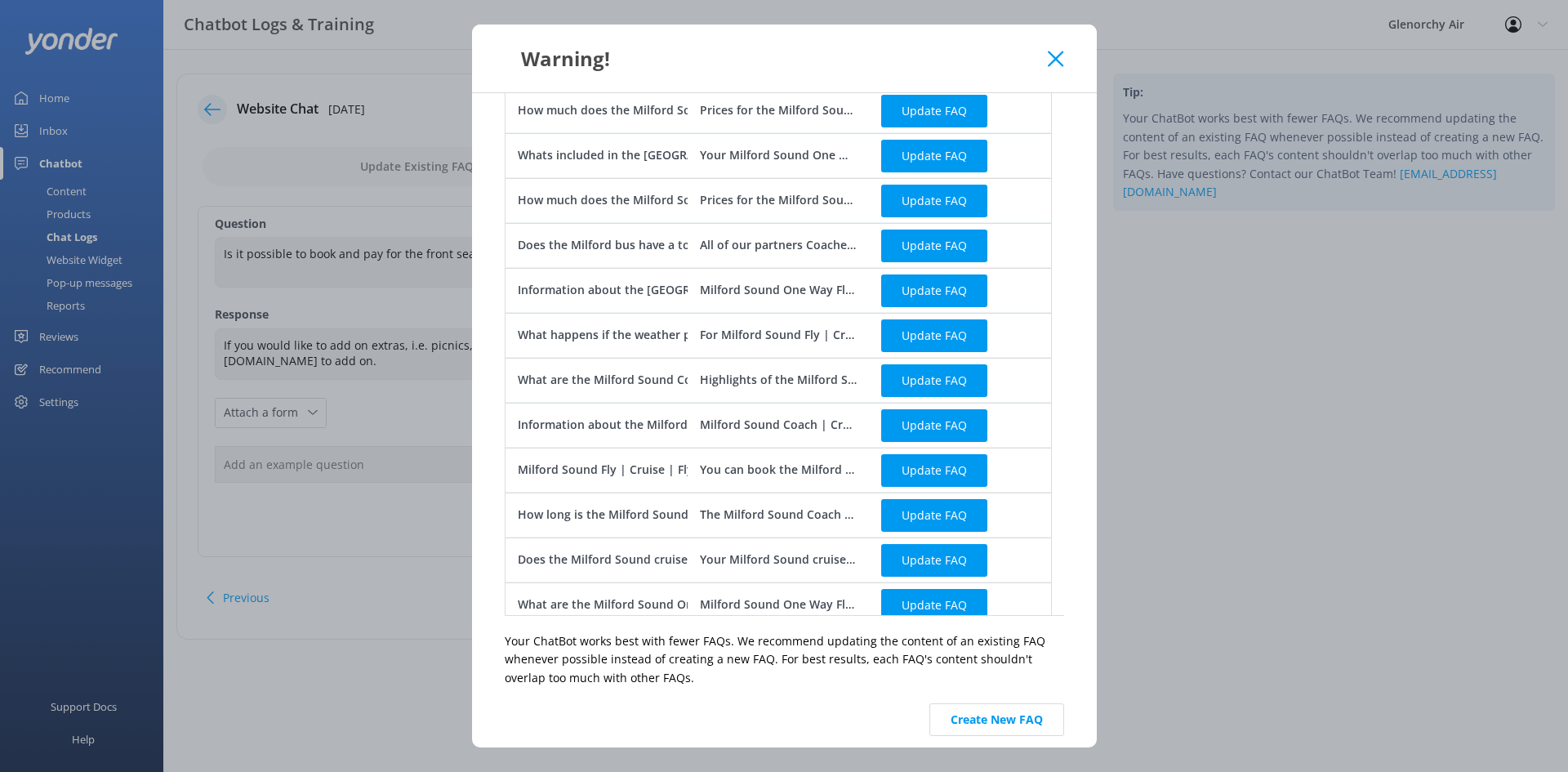
scroll to position [631, 0]
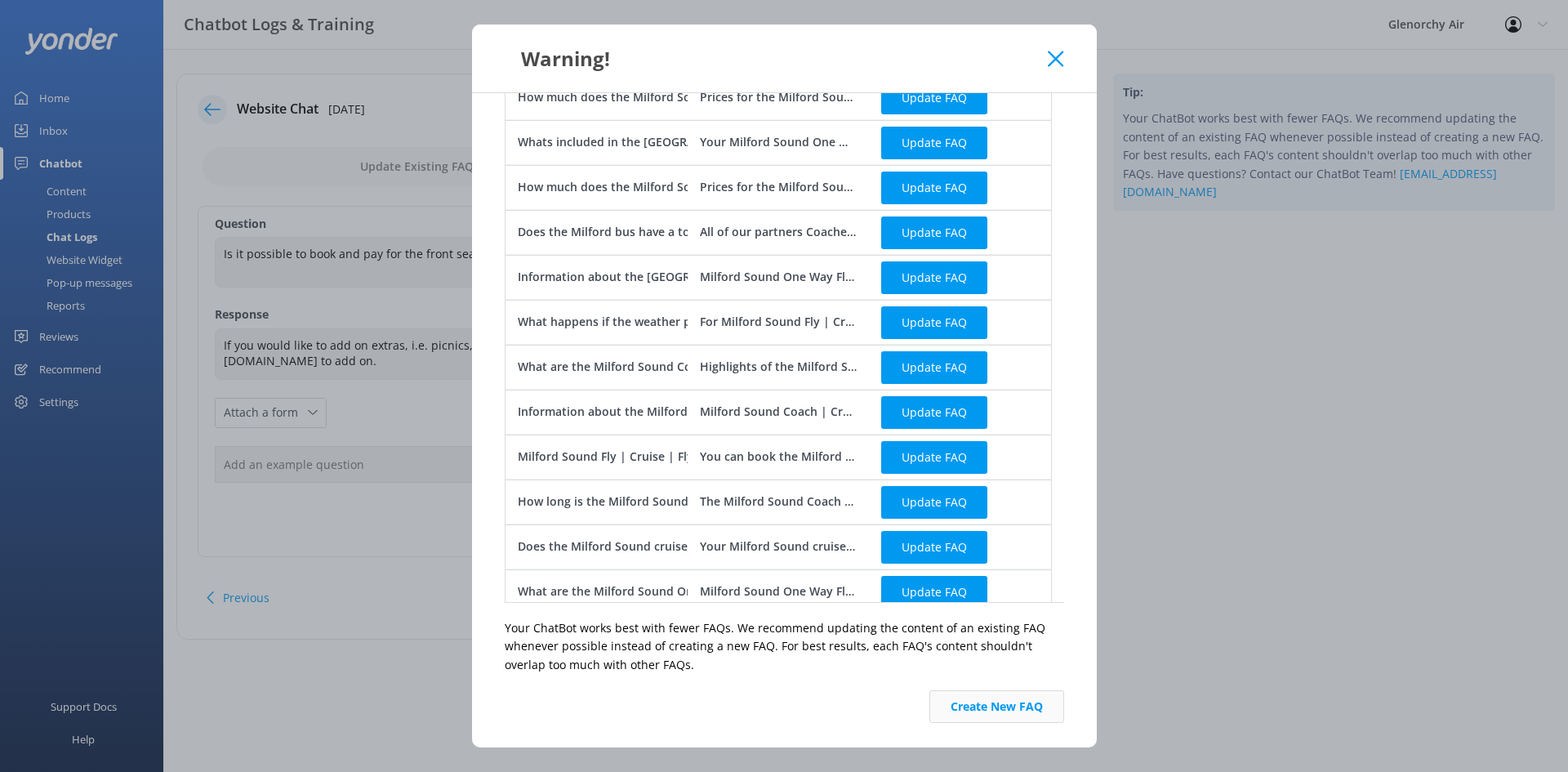
click at [941, 698] on button "Create New FAQ" at bounding box center [996, 706] width 134 height 33
